Goal: Navigation & Orientation: Find specific page/section

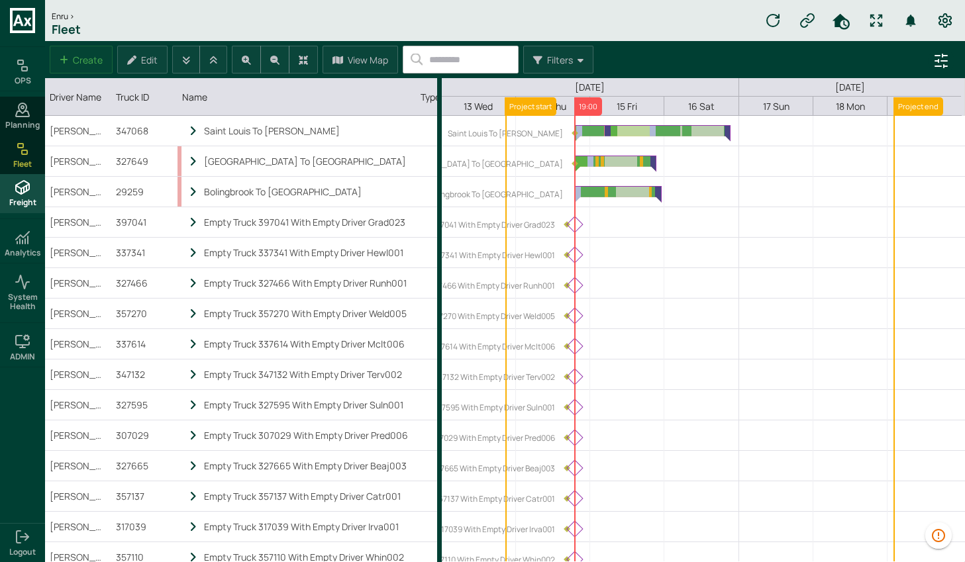
click at [16, 189] on icon at bounding box center [22, 187] width 13 height 13
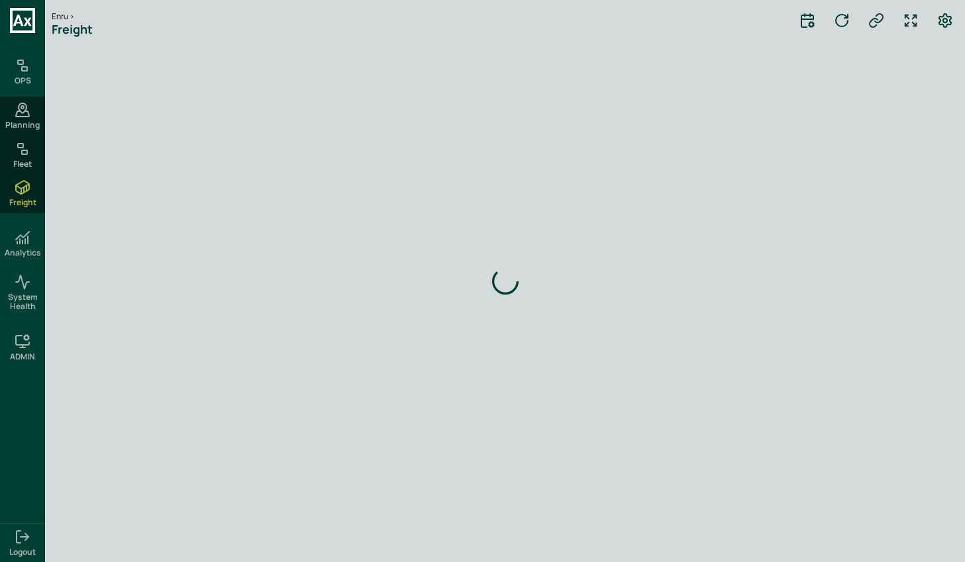
click at [158, 231] on div "Loading indicator" at bounding box center [505, 281] width 920 height 562
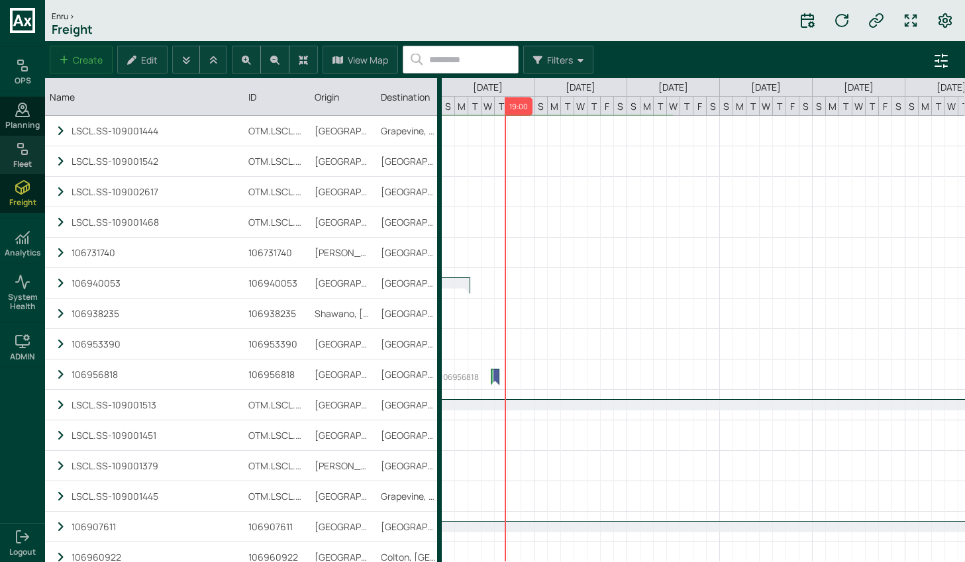
click at [23, 153] on icon at bounding box center [23, 149] width 16 height 16
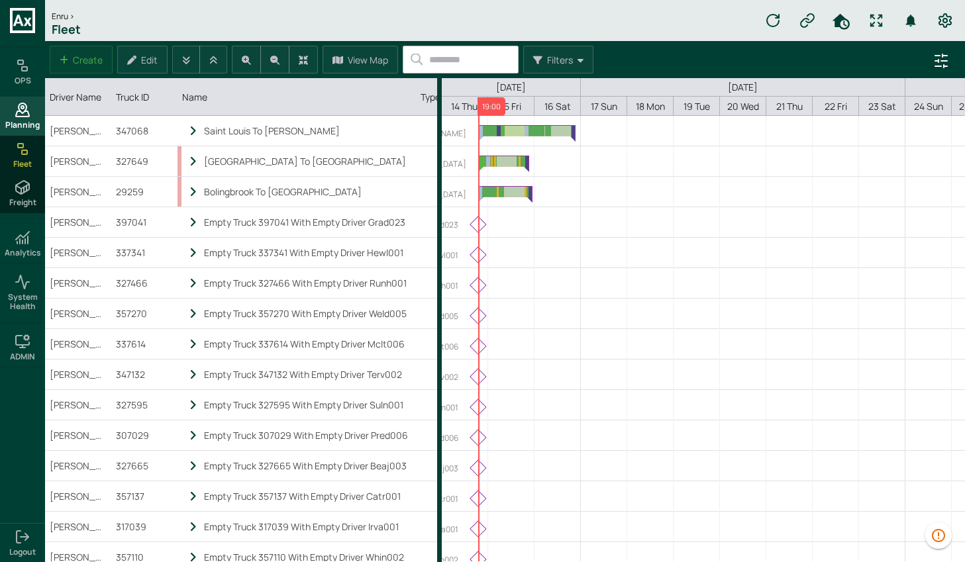
click at [20, 113] on icon at bounding box center [23, 110] width 16 height 16
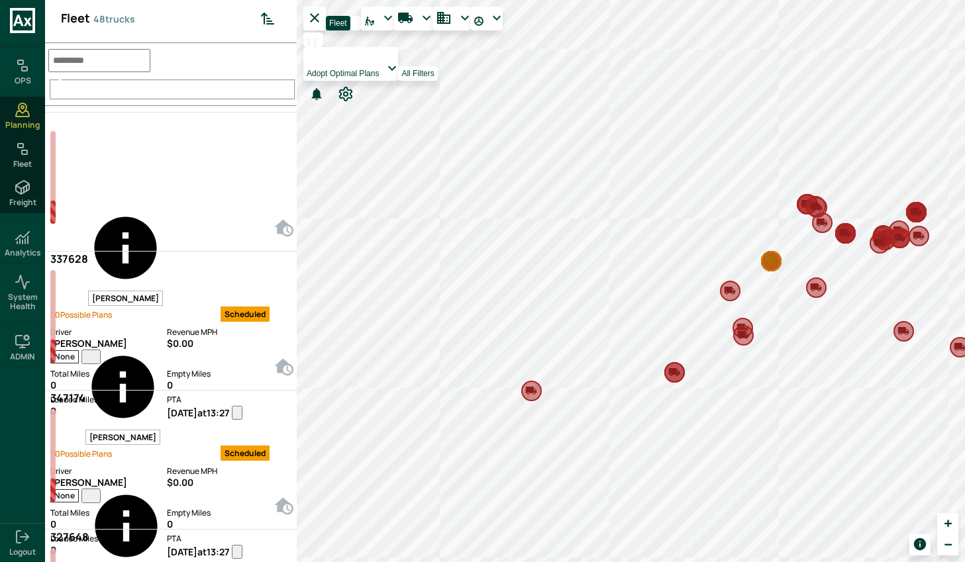
scroll to position [6, 6]
click at [21, 164] on span "Fleet" at bounding box center [22, 164] width 19 height 9
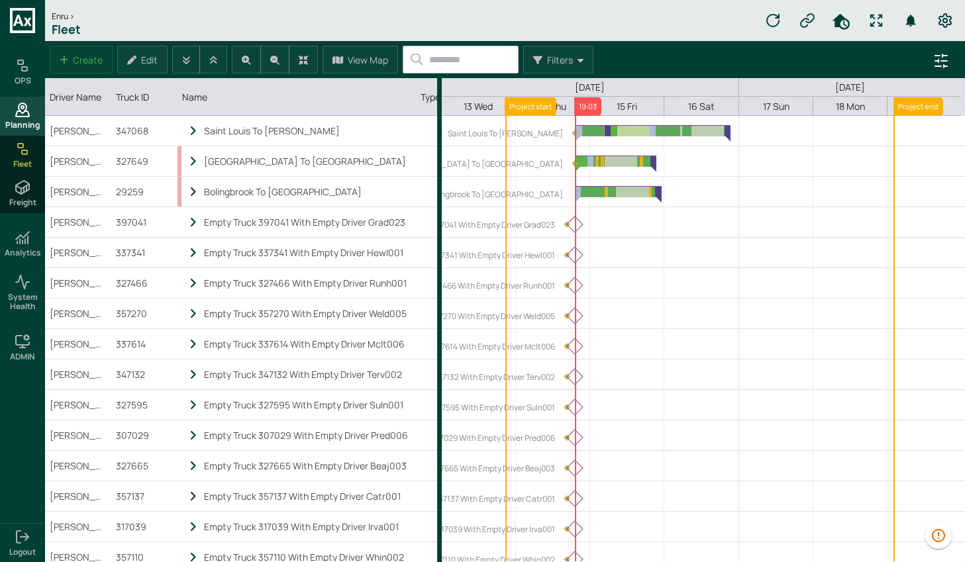
click at [20, 123] on span "Planning" at bounding box center [22, 125] width 34 height 9
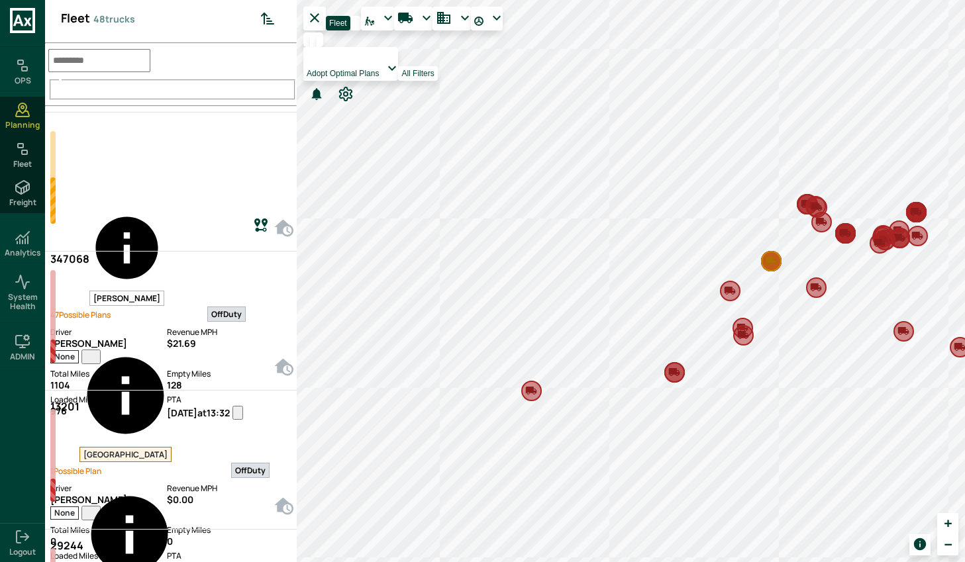
scroll to position [557, 246]
click at [126, 368] on label "Total Miles" at bounding box center [108, 374] width 117 height 12
